Goal: Information Seeking & Learning: Learn about a topic

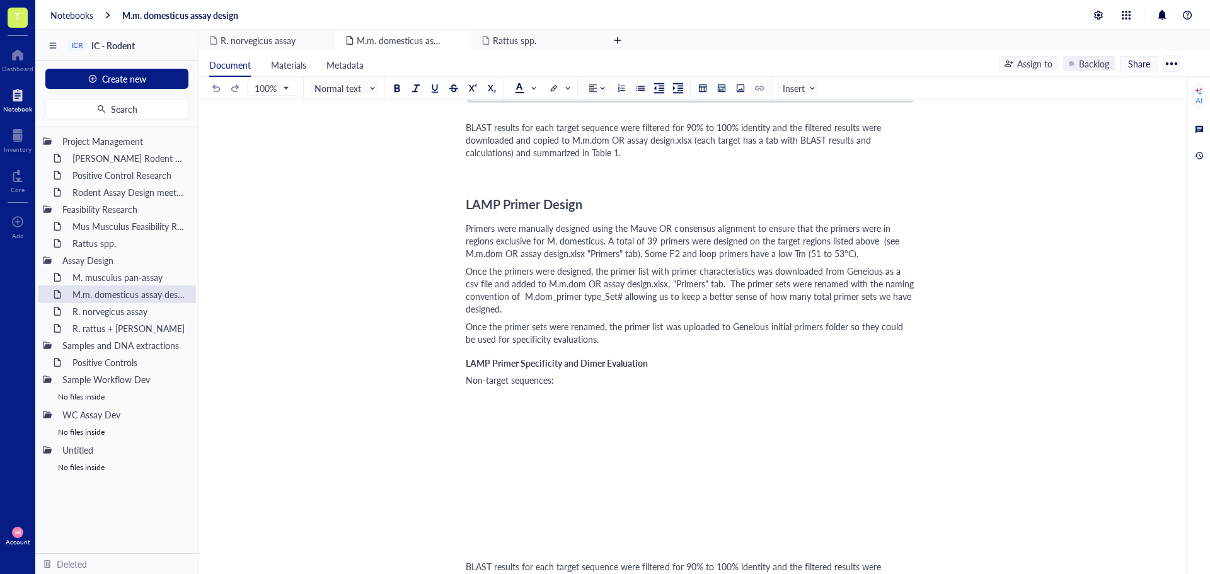
scroll to position [1260, 0]
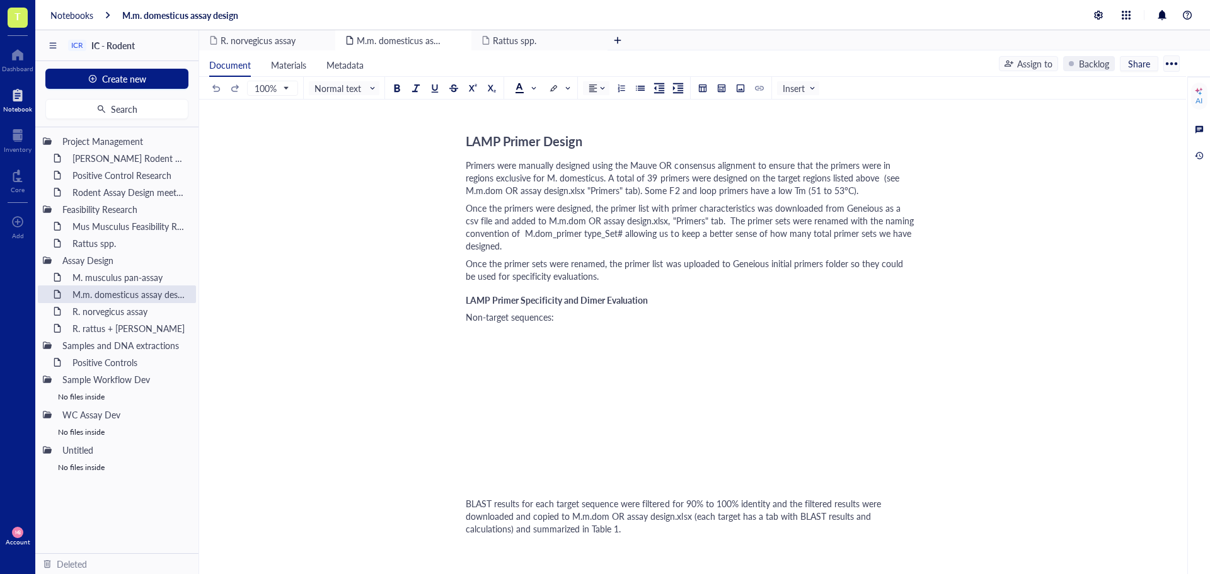
click at [479, 389] on div at bounding box center [690, 392] width 449 height 13
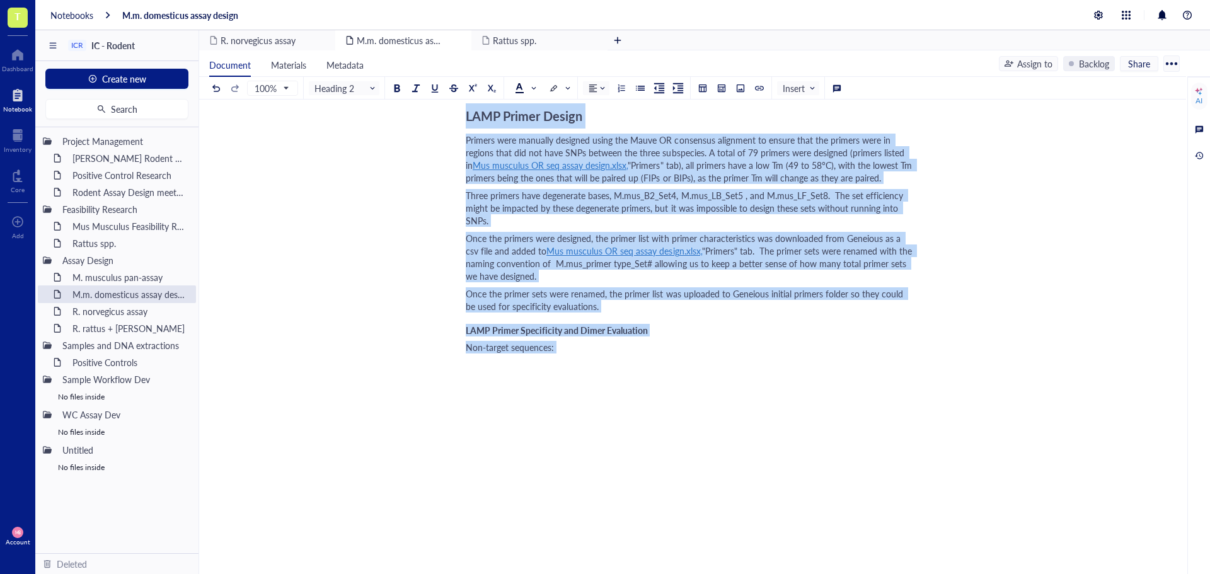
scroll to position [3280, 0]
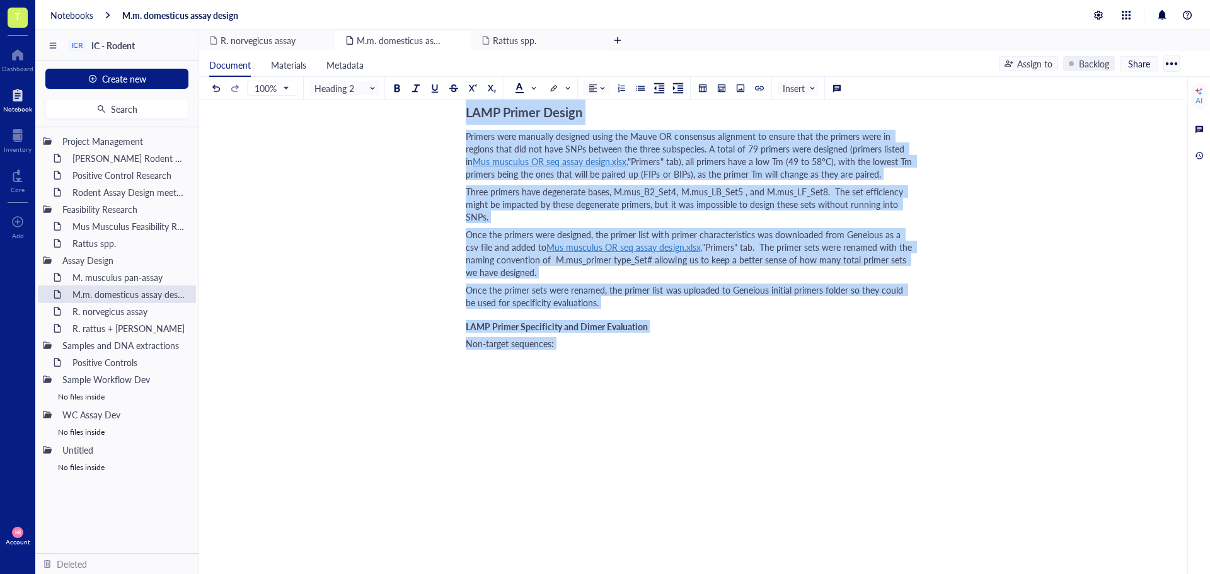
drag, startPoint x: 468, startPoint y: 379, endPoint x: 681, endPoint y: 455, distance: 226.0
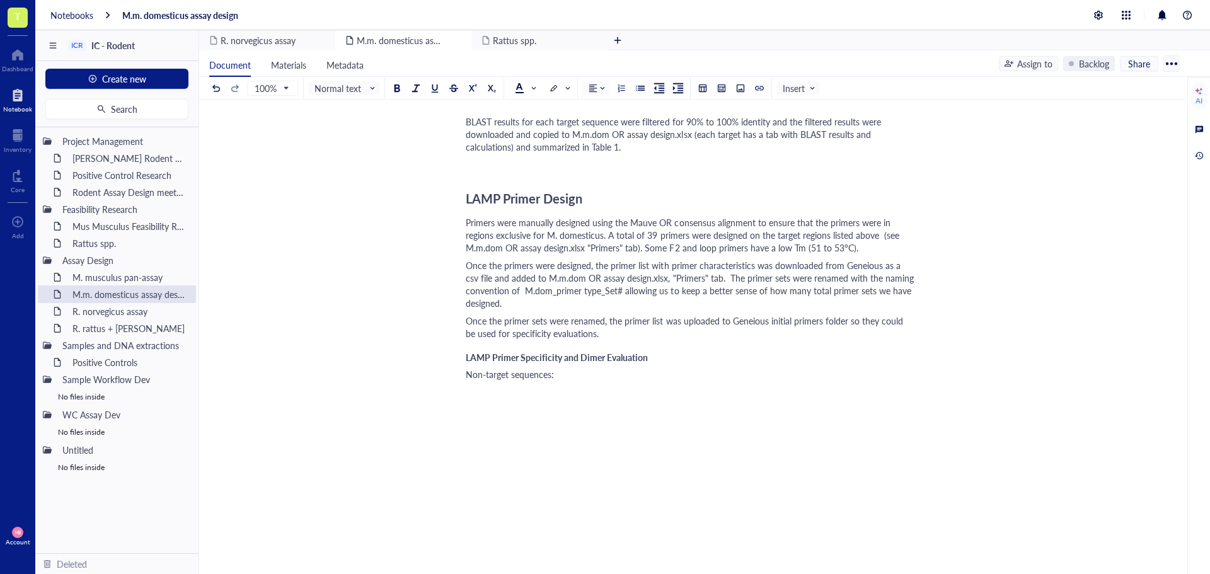
scroll to position [1095, 0]
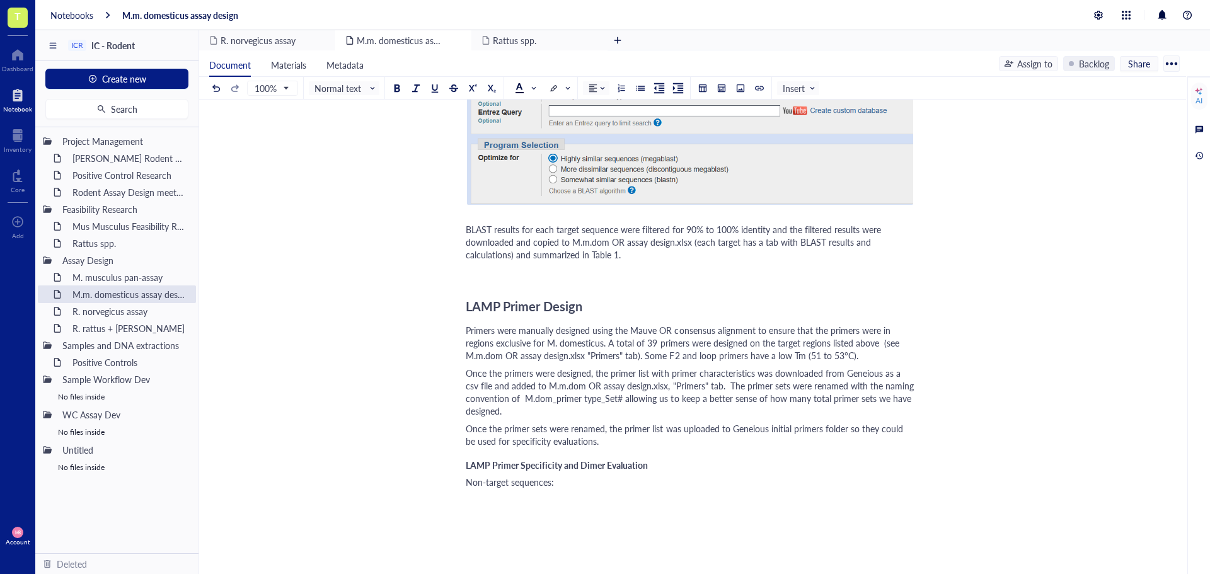
click at [598, 485] on div "Non-target sequences:" at bounding box center [690, 482] width 449 height 13
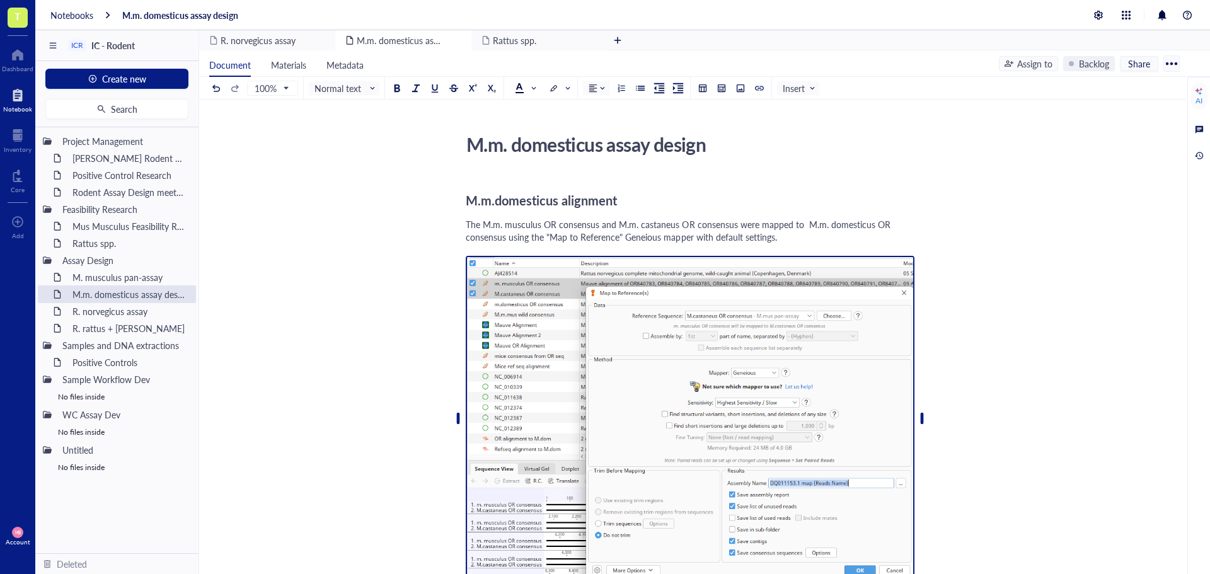
scroll to position [0, 0]
